Goal: Transaction & Acquisition: Download file/media

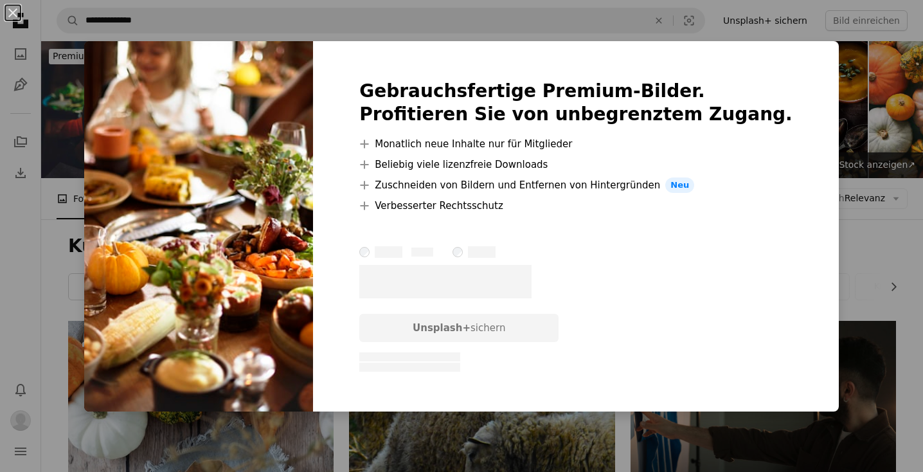
scroll to position [4851, 0]
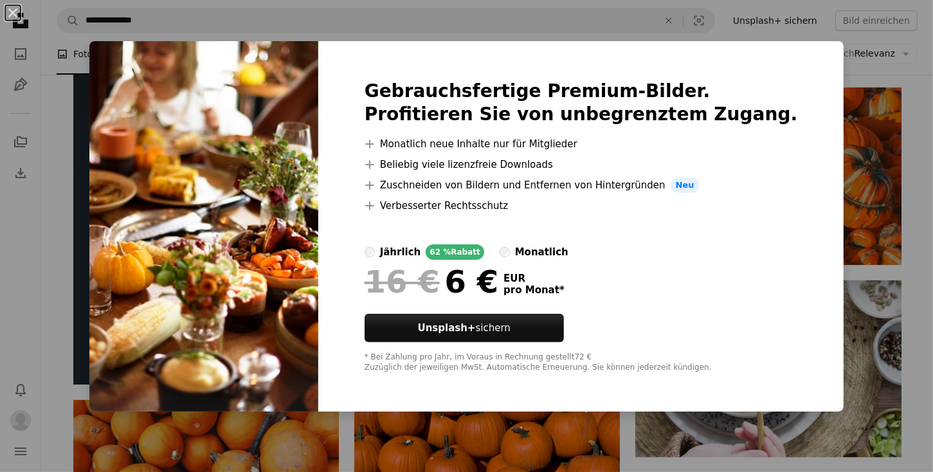
click at [824, 74] on div "An X shape Gebrauchsfertige Premium-Bilder. Profitieren Sie von unbegrenztem Zu…" at bounding box center [466, 236] width 933 height 472
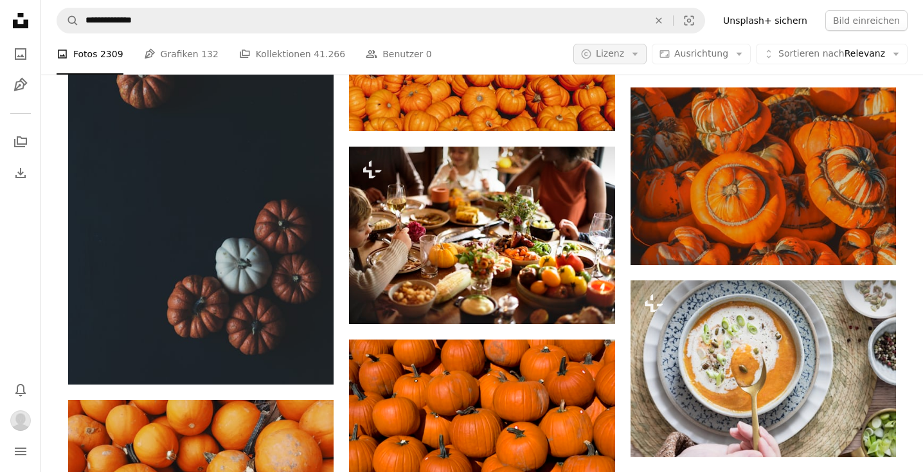
click at [624, 54] on span "Lizenz" at bounding box center [610, 53] width 28 height 10
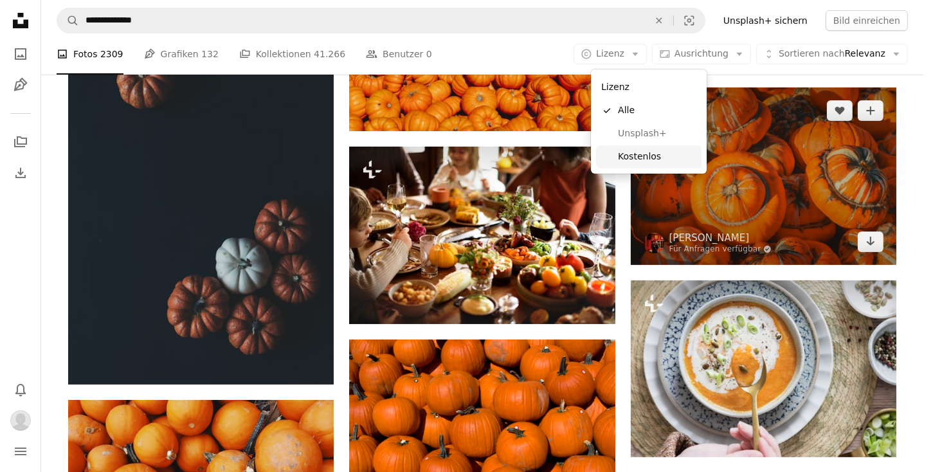
click at [638, 158] on span "Kostenlos" at bounding box center [657, 156] width 78 height 13
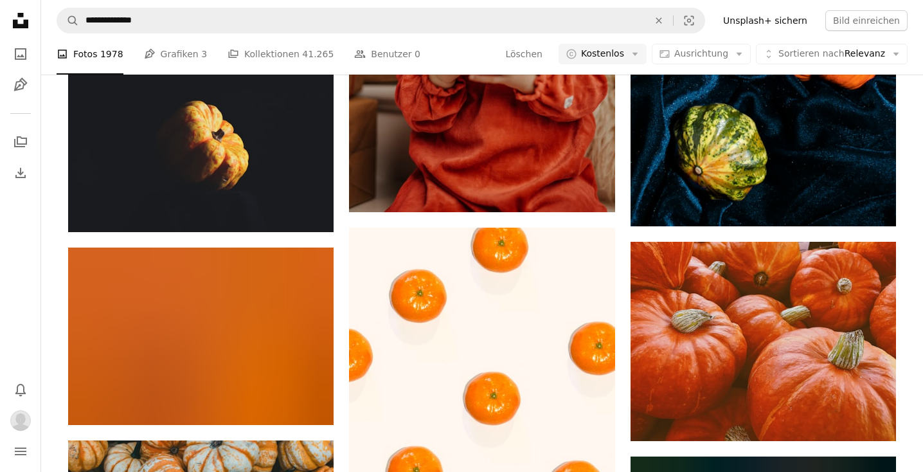
scroll to position [10030, 0]
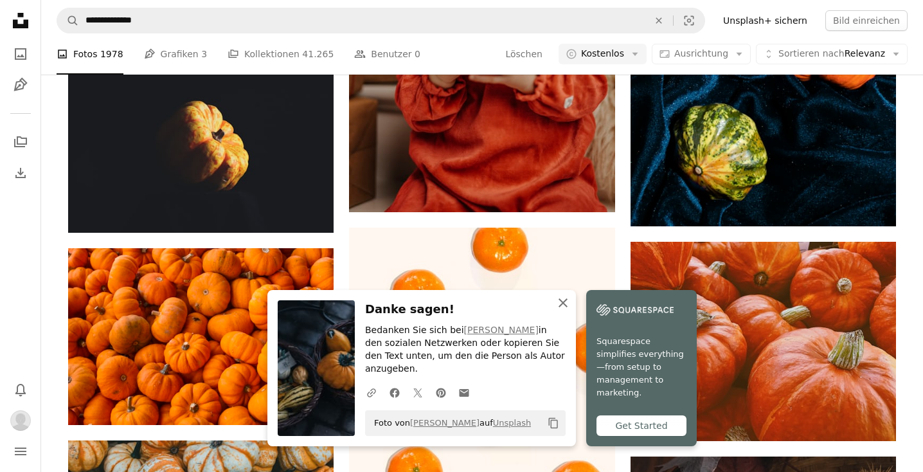
click at [568, 311] on icon "An X shape" at bounding box center [563, 302] width 15 height 15
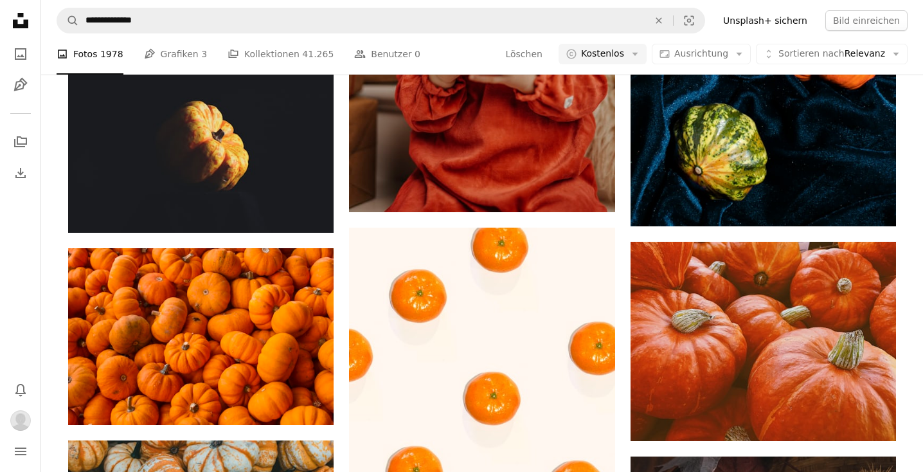
scroll to position [25011, 0]
